Goal: Information Seeking & Learning: Learn about a topic

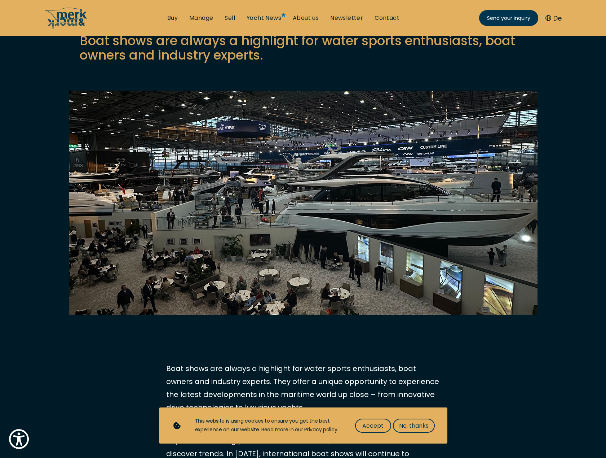
scroll to position [108, 0]
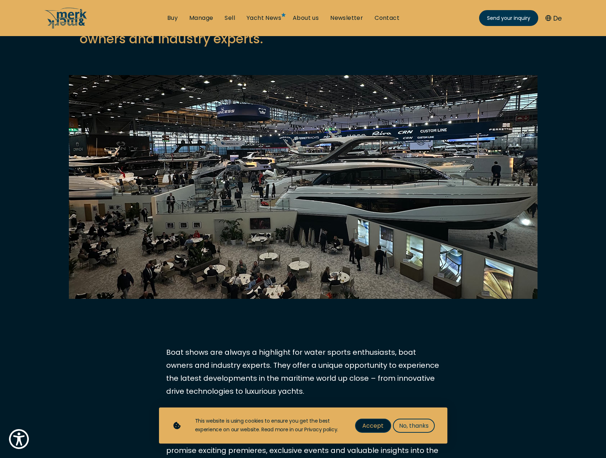
click at [374, 422] on span "Accept" at bounding box center [373, 425] width 21 height 9
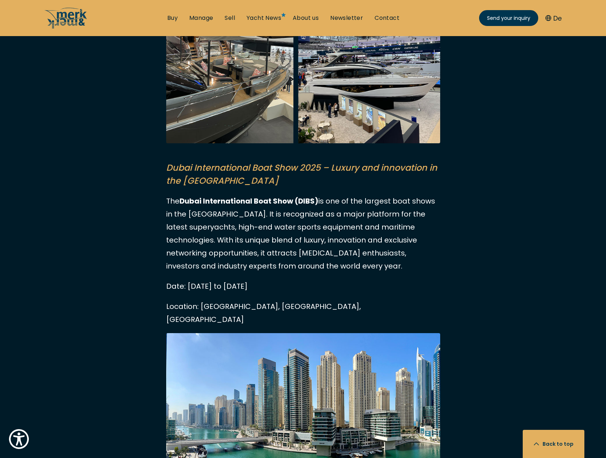
scroll to position [794, 0]
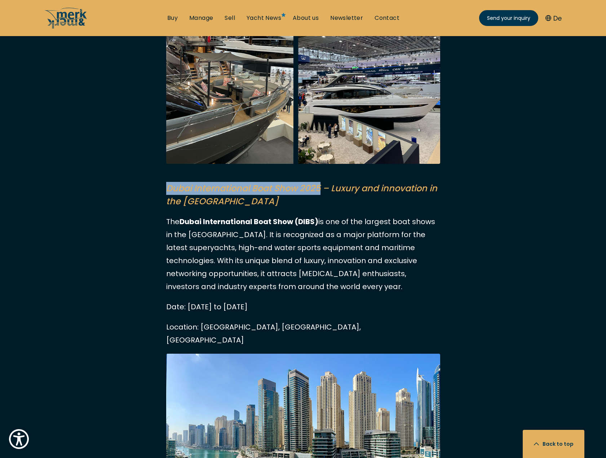
drag, startPoint x: 168, startPoint y: 201, endPoint x: 319, endPoint y: 198, distance: 151.2
click at [319, 198] on mark "Dubai International Boat Show 2025 – Luxury and innovation in the [GEOGRAPHIC_D…" at bounding box center [301, 194] width 271 height 25
copy mark "Dubai International Boat Show 2025"
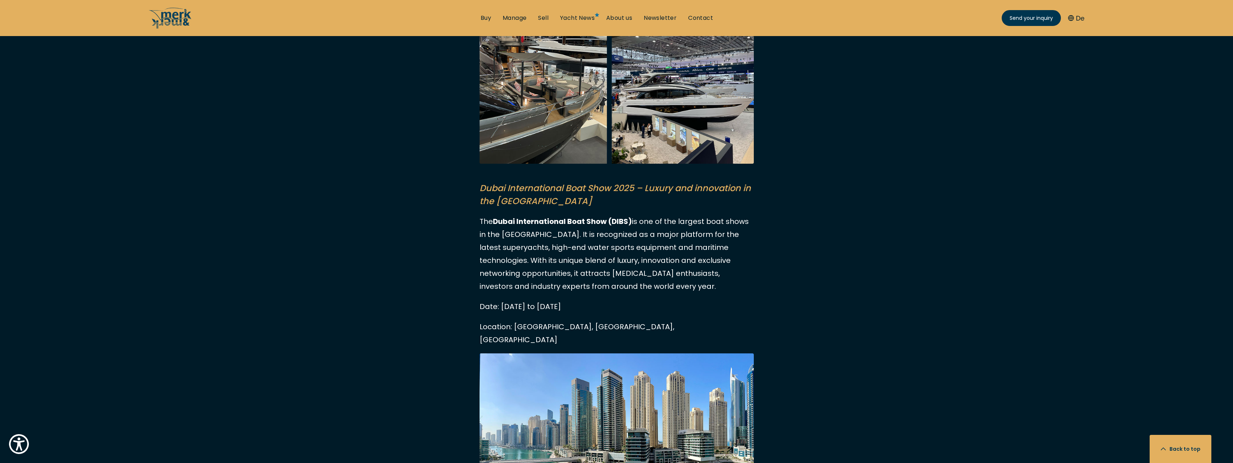
drag, startPoint x: 1142, startPoint y: 1, endPoint x: 974, endPoint y: 186, distance: 250.2
